Goal: Task Accomplishment & Management: Manage account settings

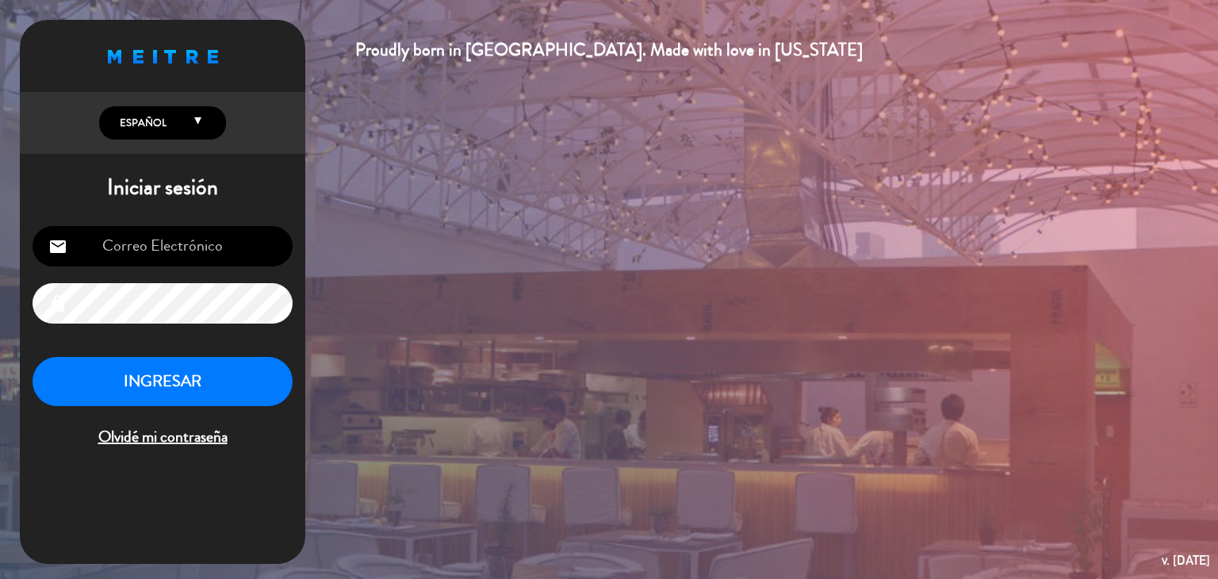
type input "[EMAIL_ADDRESS][DOMAIN_NAME]"
click at [198, 369] on button "INGRESAR" at bounding box center [163, 382] width 260 height 50
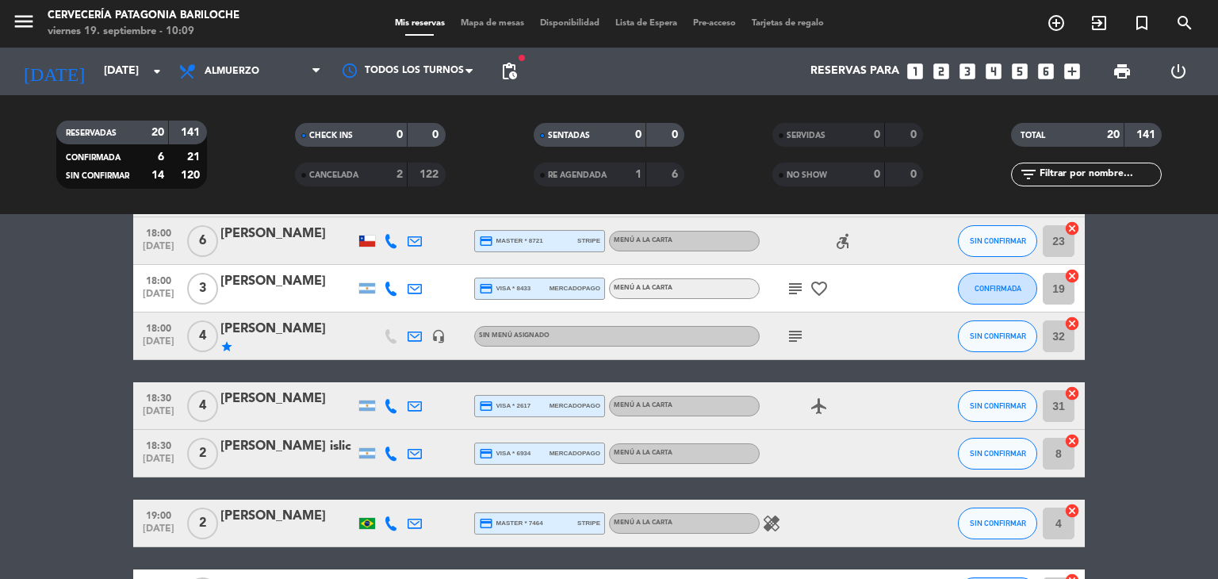
scroll to position [571, 0]
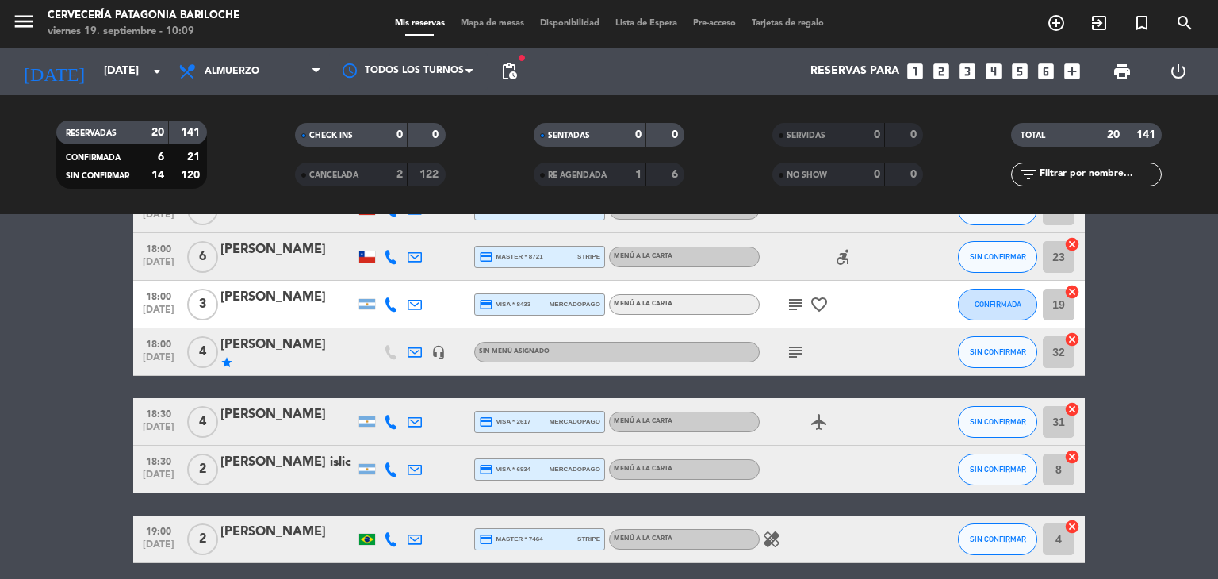
click at [302, 347] on div "[PERSON_NAME]" at bounding box center [287, 345] width 135 height 21
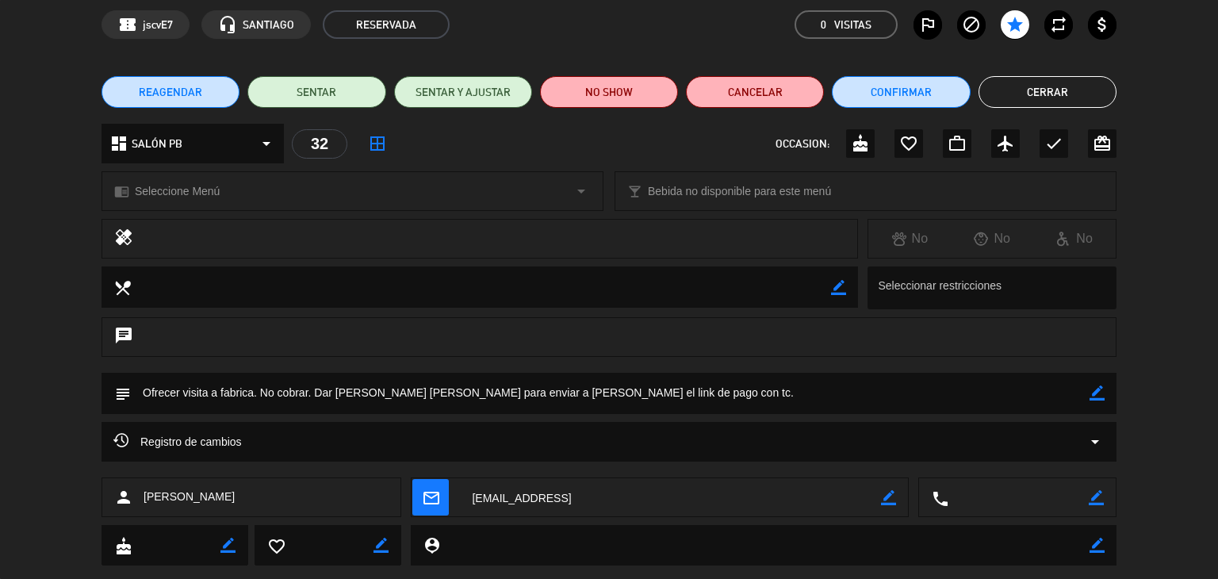
scroll to position [101, 0]
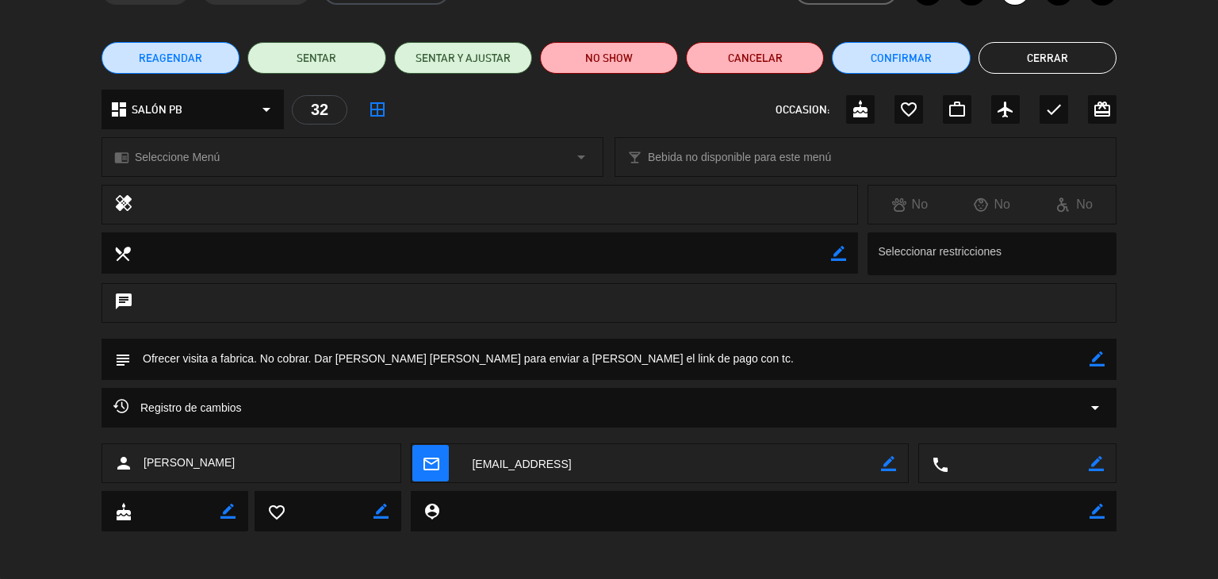
click at [1090, 366] on icon "border_color" at bounding box center [1097, 358] width 15 height 15
drag, startPoint x: 316, startPoint y: 353, endPoint x: 776, endPoint y: 332, distance: 459.6
click at [776, 332] on div "calendar_today vie. 19, sep. access_time 18:00 REQUERIR GARANTÍA 4 [PERSON_NAME…" at bounding box center [609, 289] width 1218 height 579
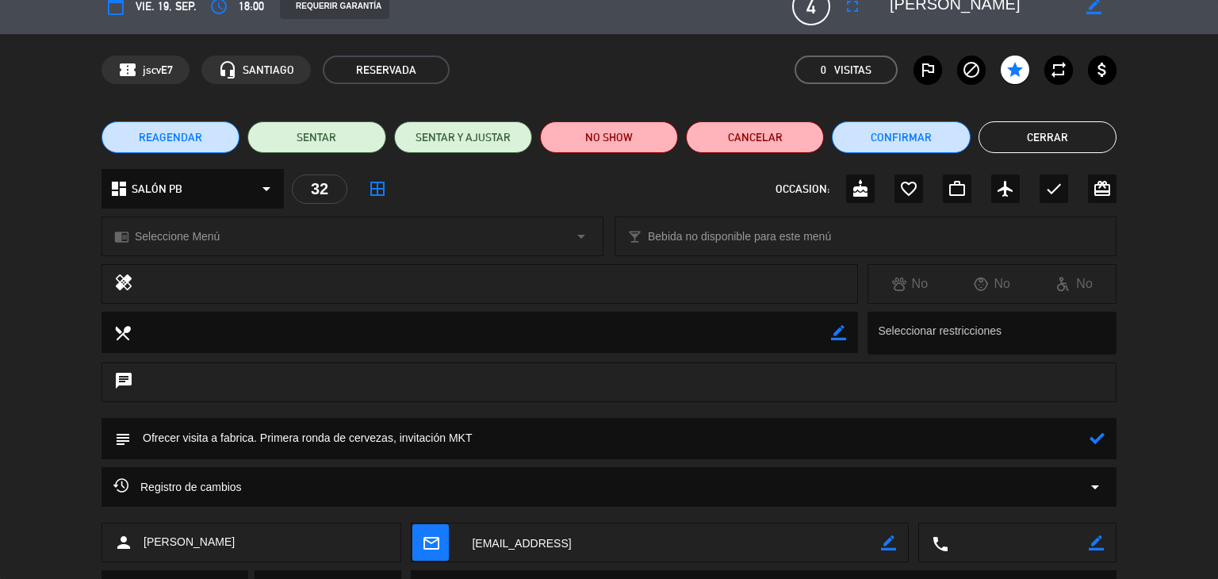
scroll to position [0, 0]
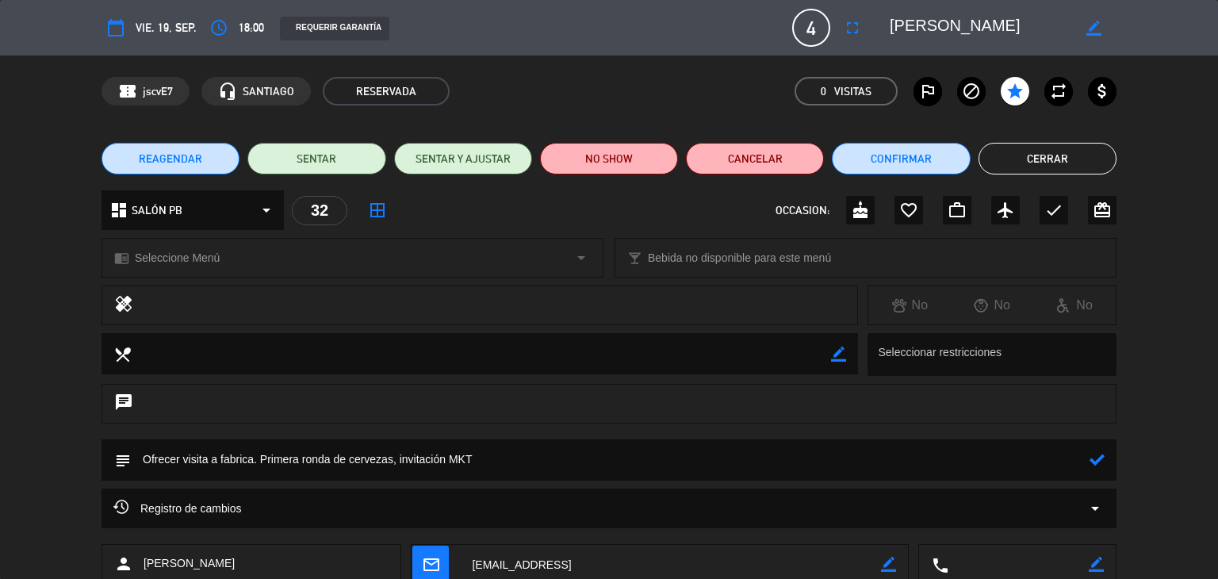
type textarea "Ofrecer visita a fabrica. Primera ronda de cervezas, invitación MKT"
click at [1098, 462] on icon at bounding box center [1097, 459] width 15 height 15
